Goal: Information Seeking & Learning: Learn about a topic

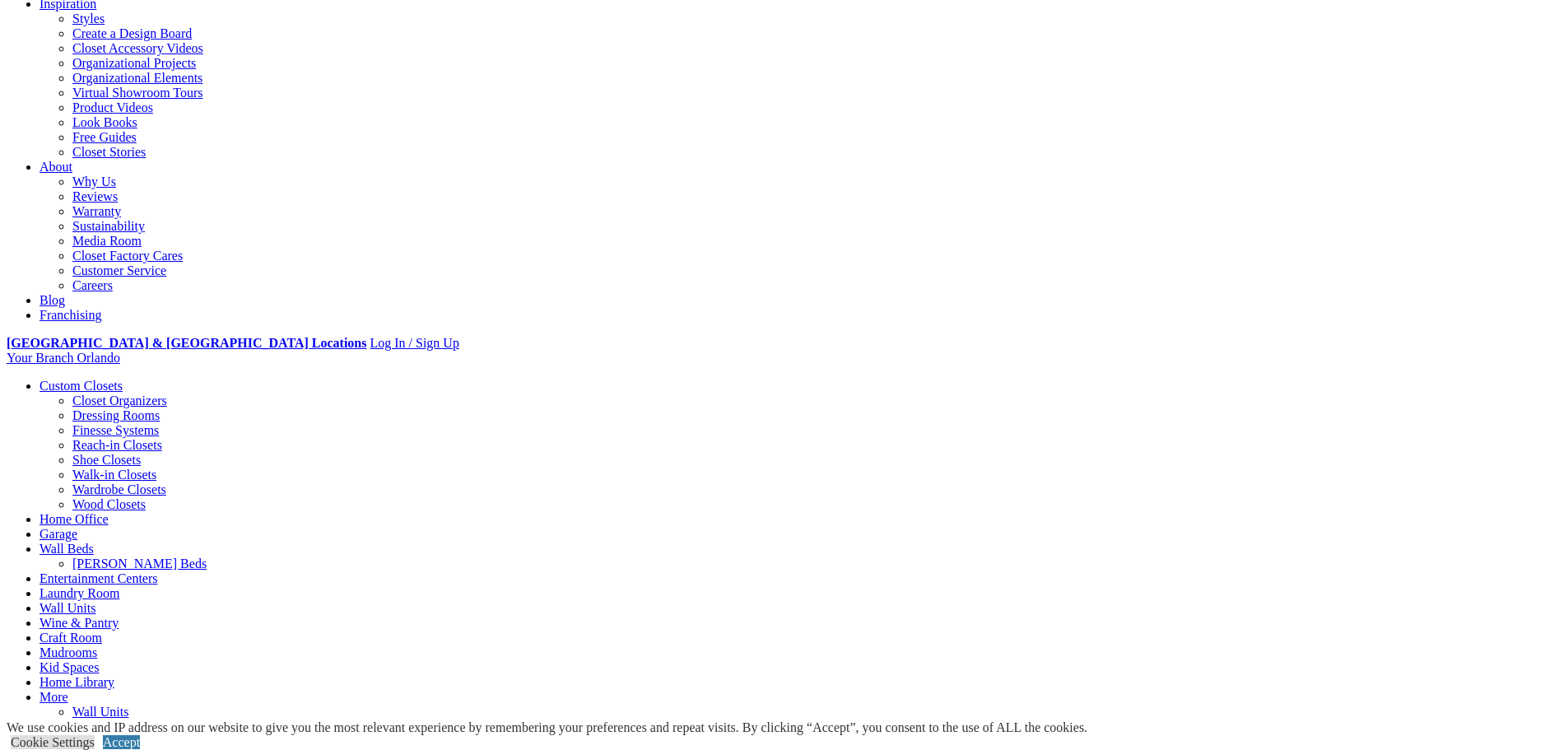
scroll to position [330, 0]
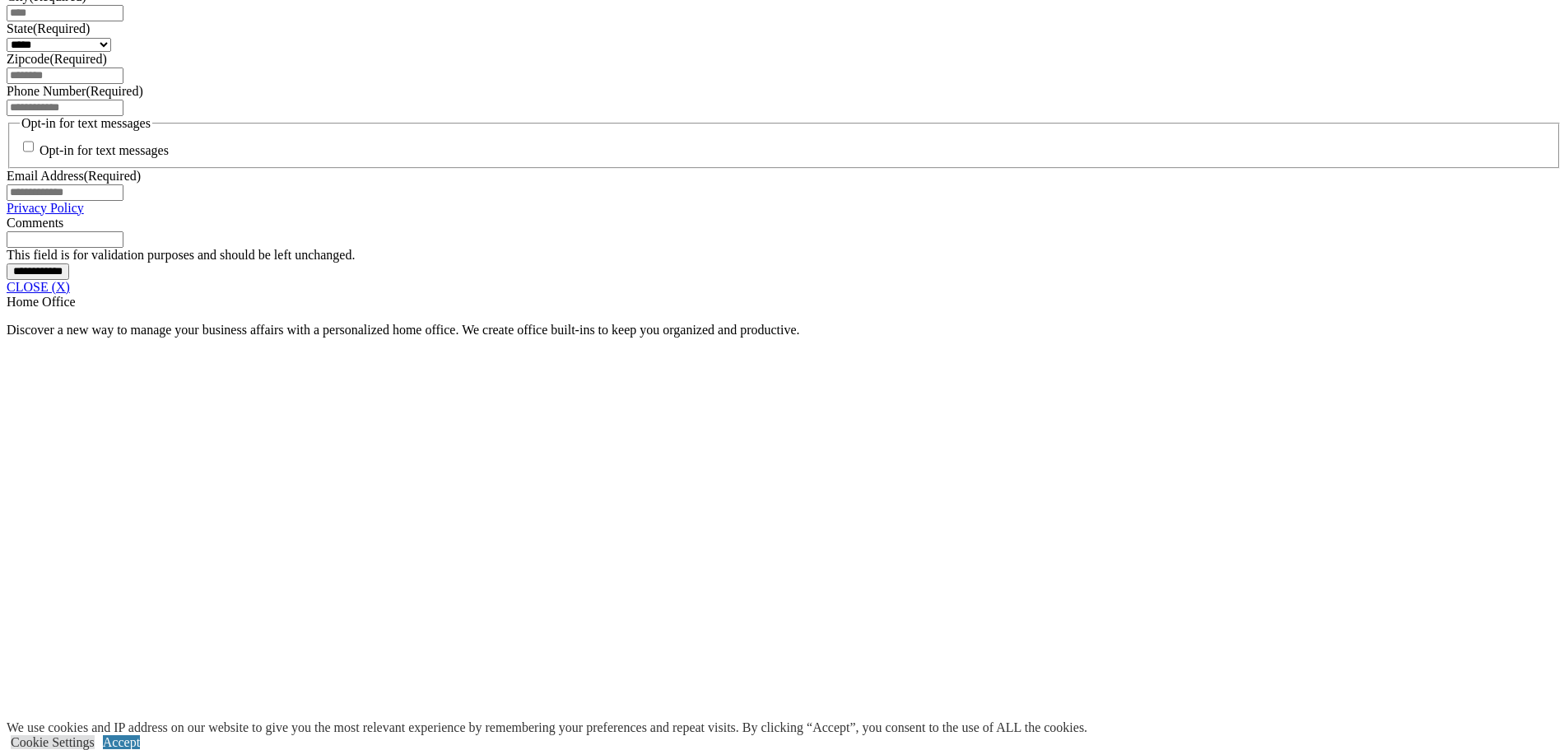
scroll to position [1247, 0]
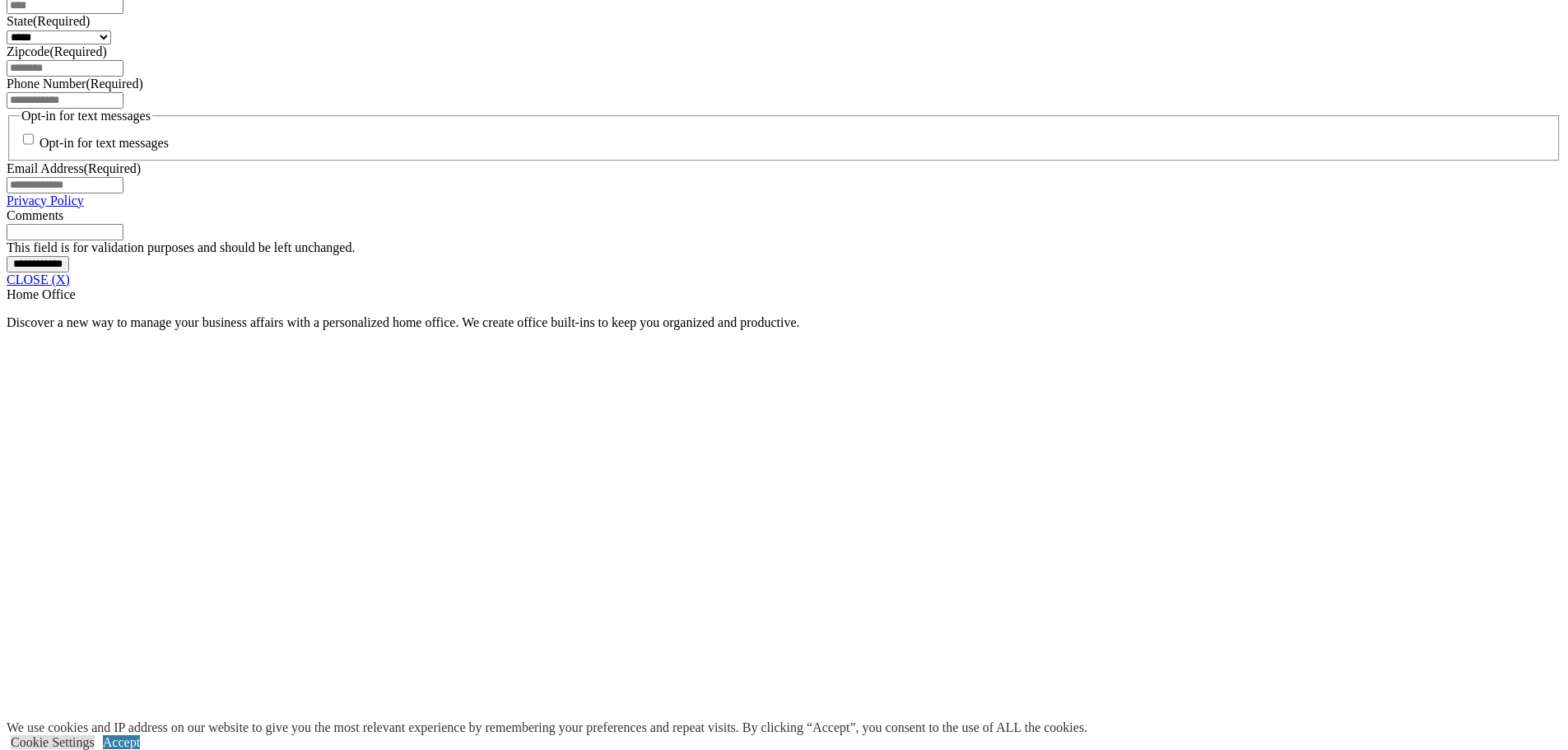
drag, startPoint x: 551, startPoint y: 462, endPoint x: 534, endPoint y: 478, distance: 23.3
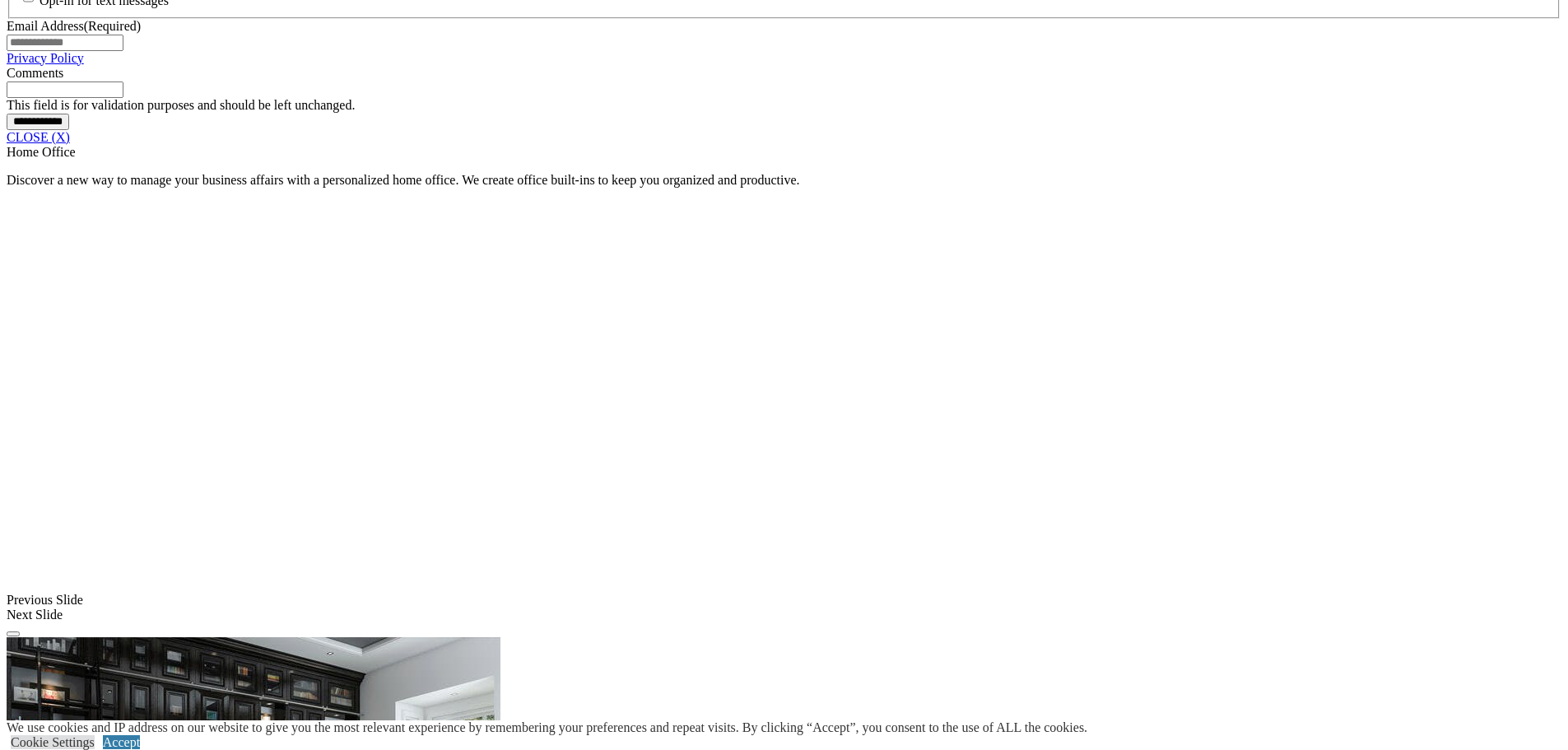
scroll to position [1411, 0]
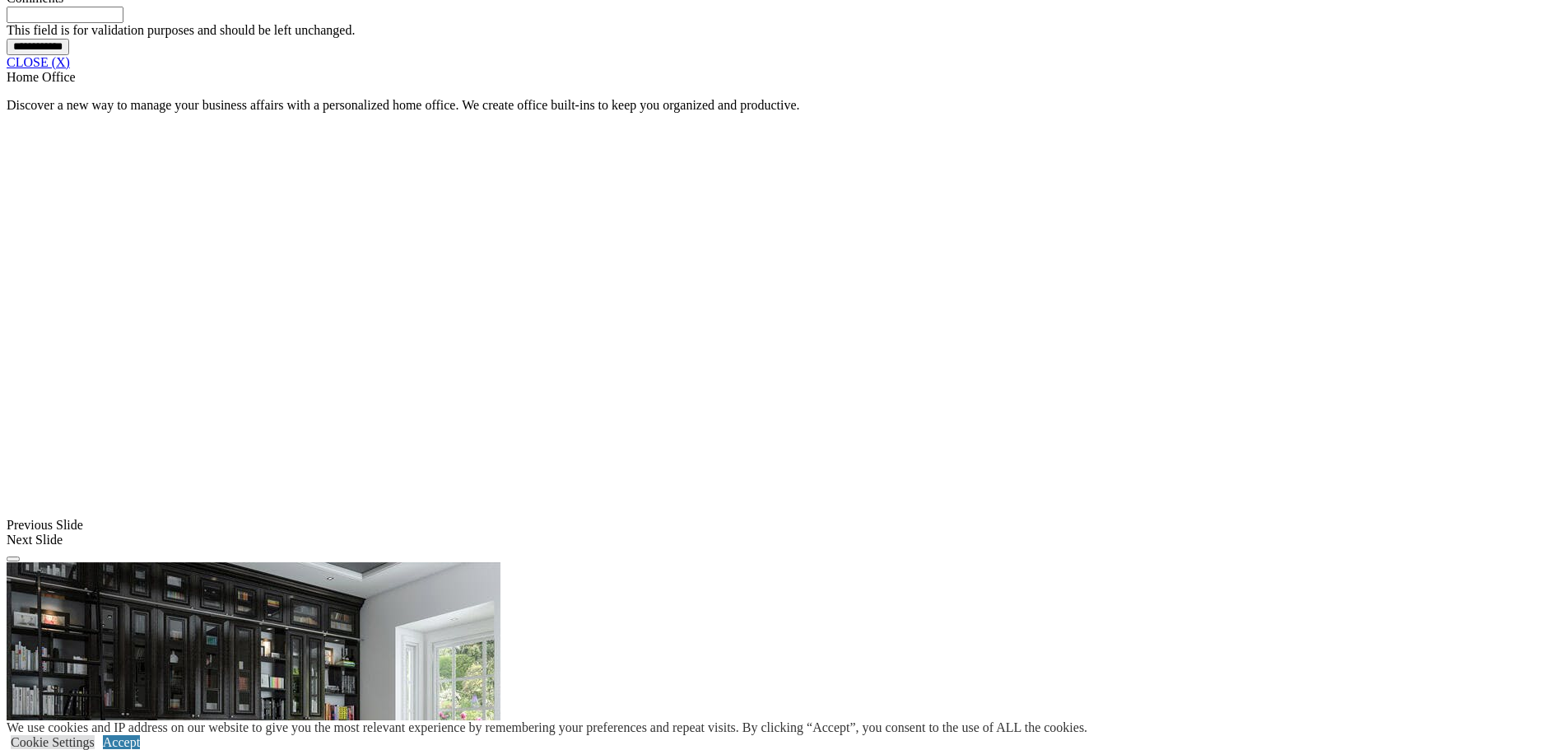
scroll to position [1494, 0]
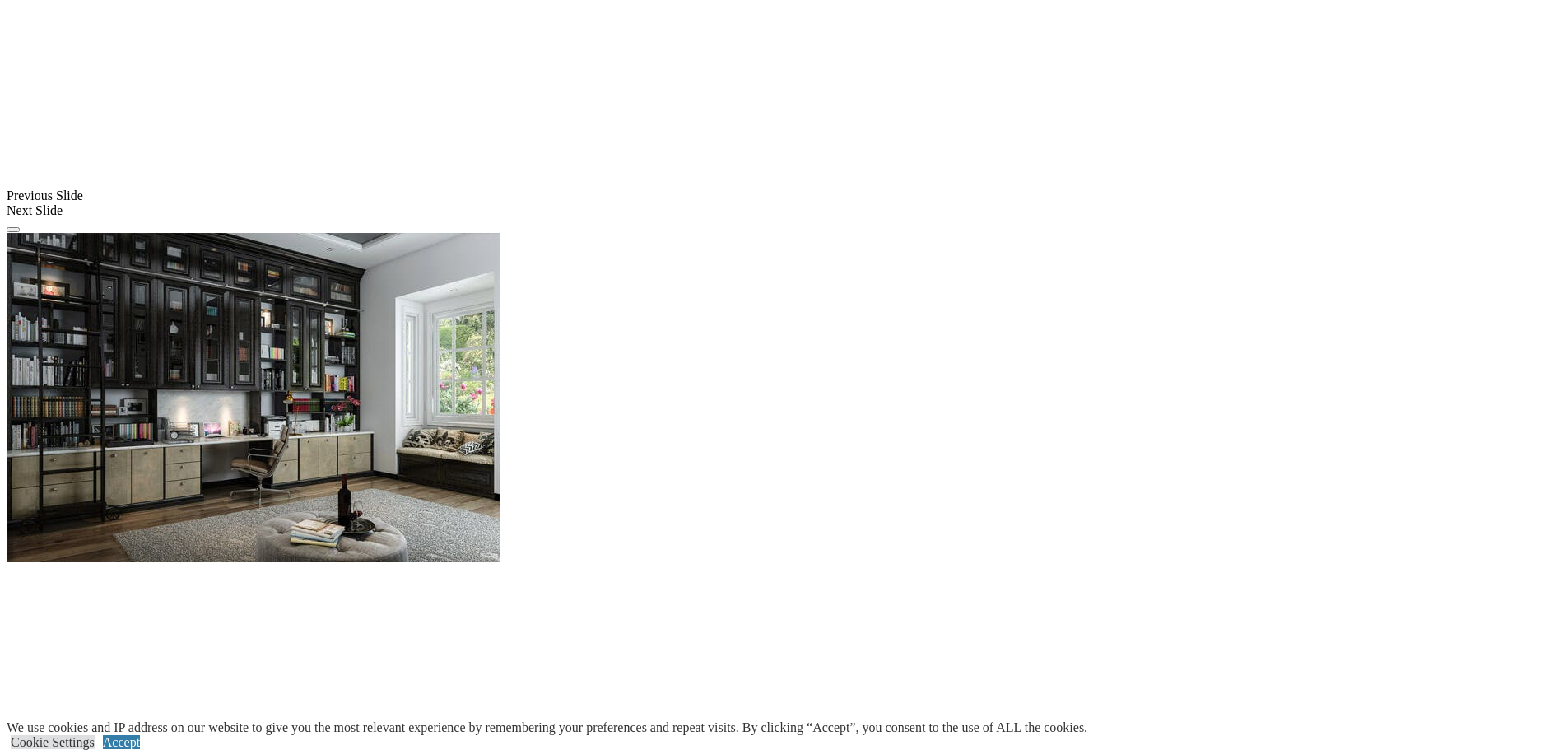
scroll to position [1823, 0]
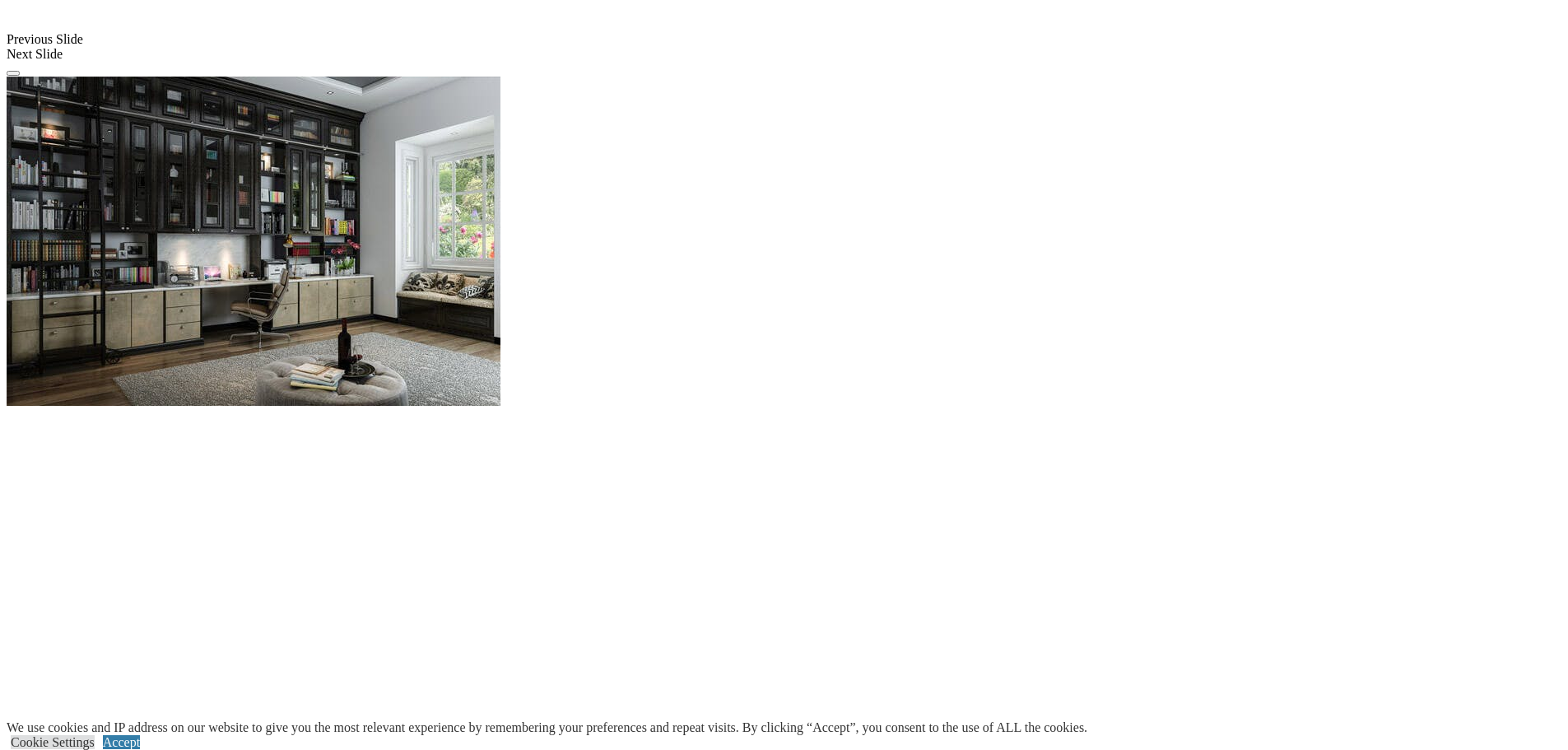
scroll to position [1987, 0]
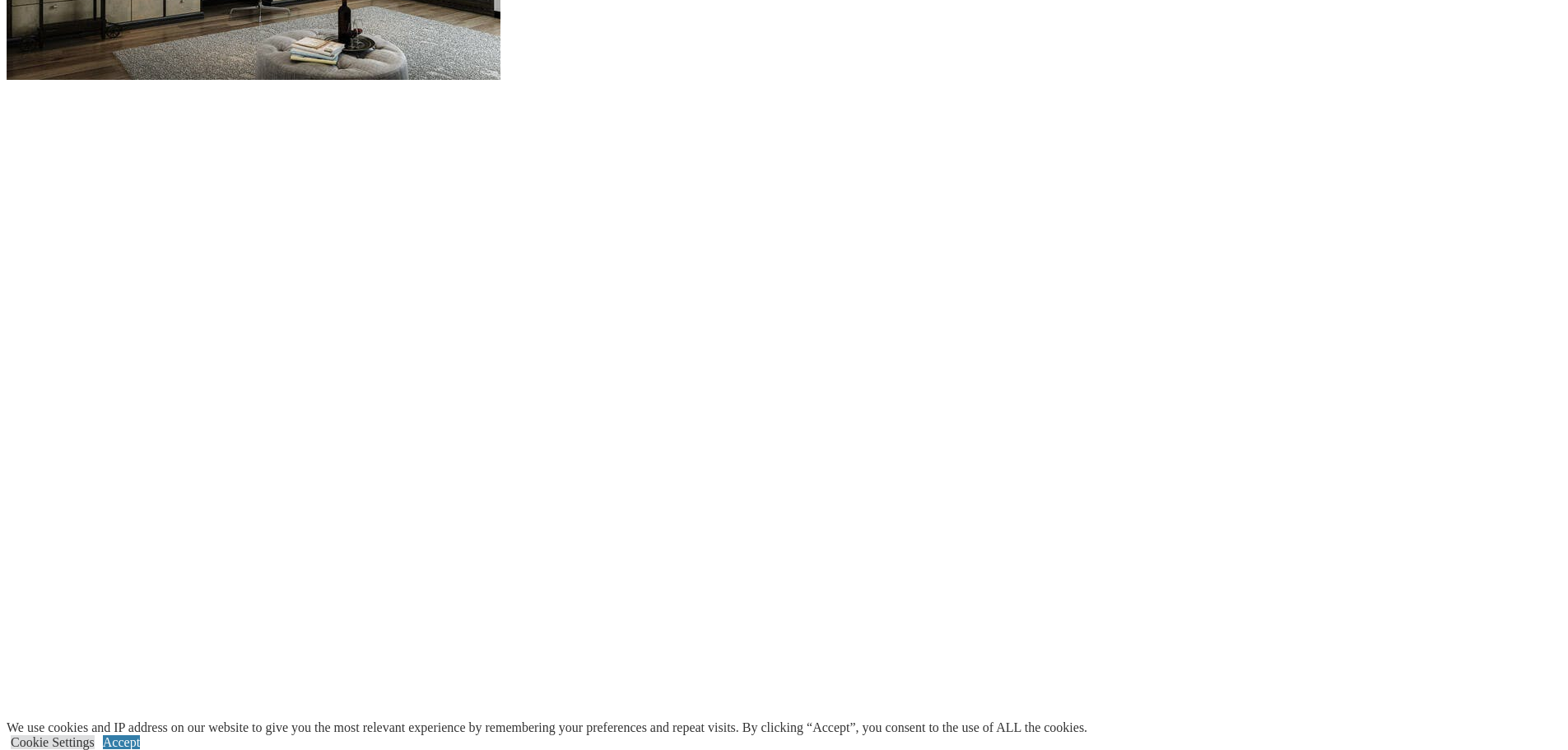
scroll to position [2317, 0]
